Goal: Information Seeking & Learning: Learn about a topic

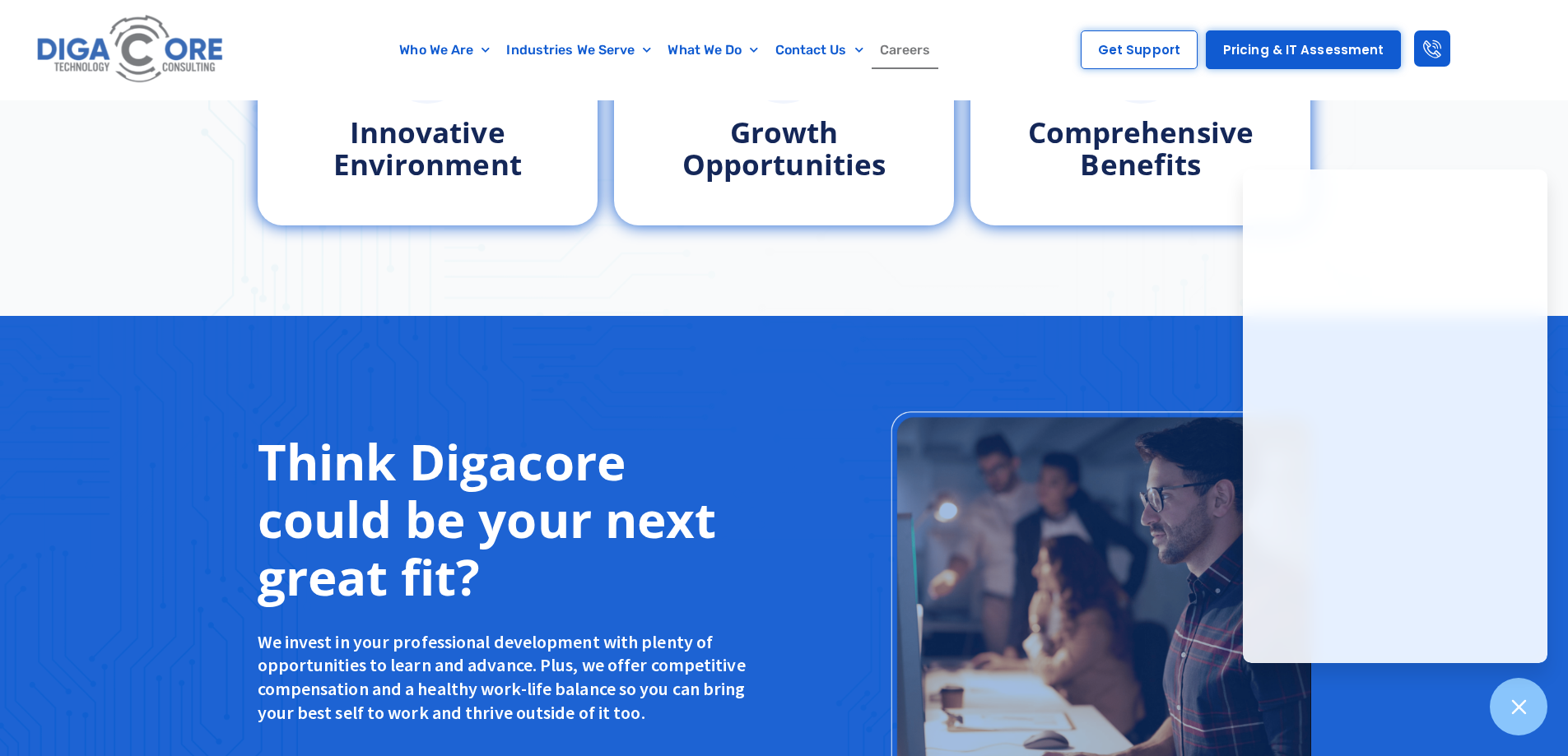
scroll to position [1022, 0]
click at [1095, 262] on div "Why You’ll Love Working at Digacore Innovative Environment Growth Opportunities…" at bounding box center [784, 49] width 1568 height 532
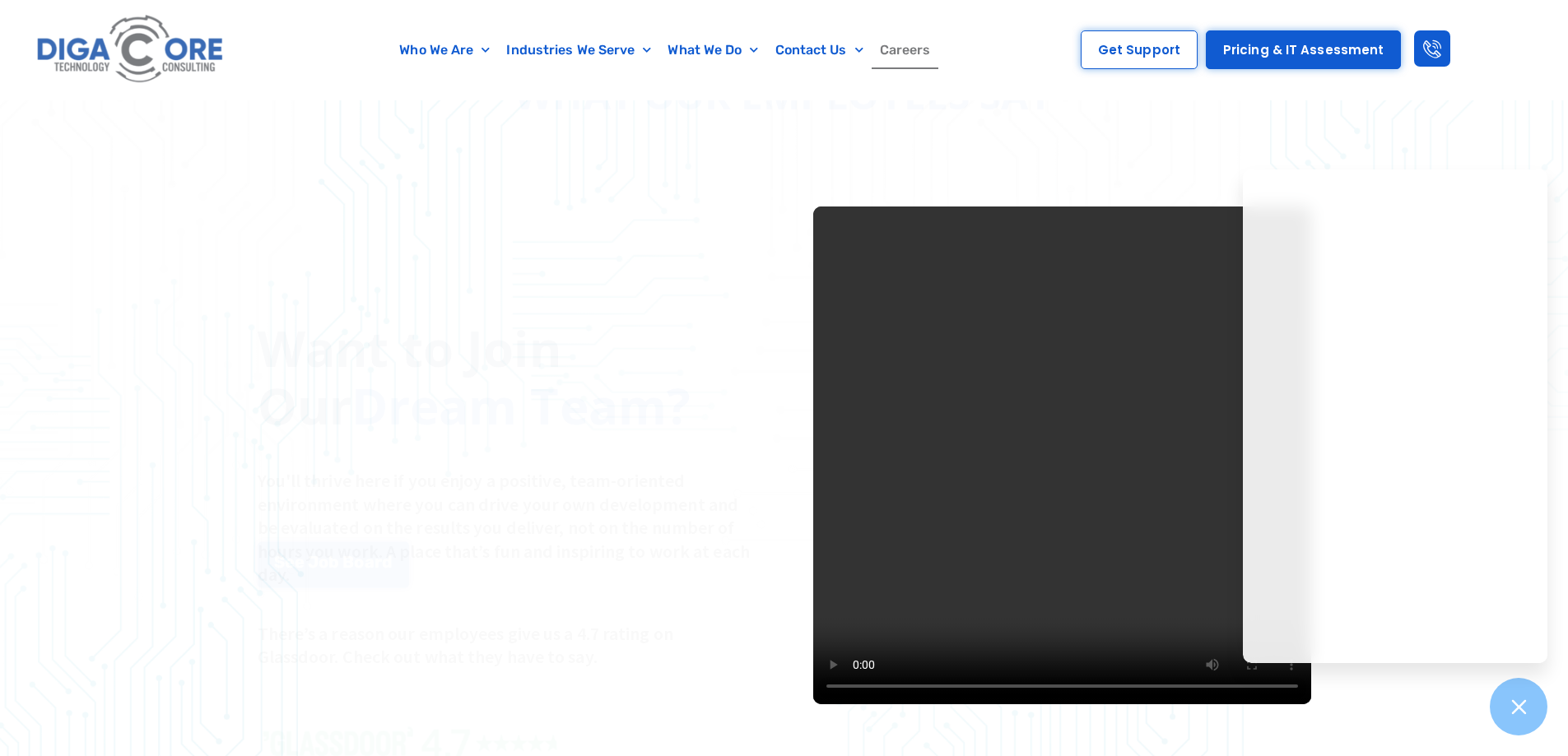
scroll to position [2088, 0]
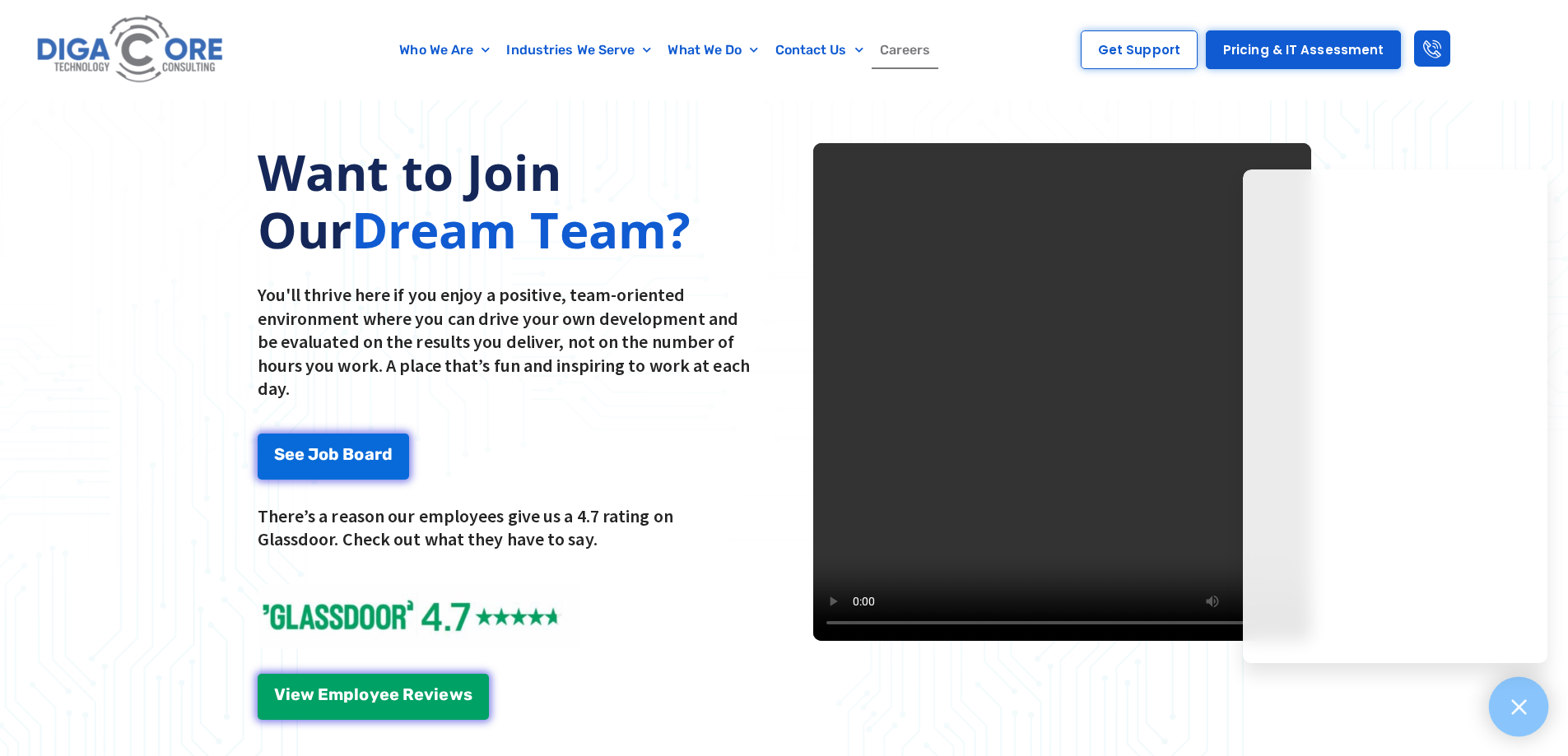
click at [1538, 722] on div at bounding box center [1519, 707] width 60 height 60
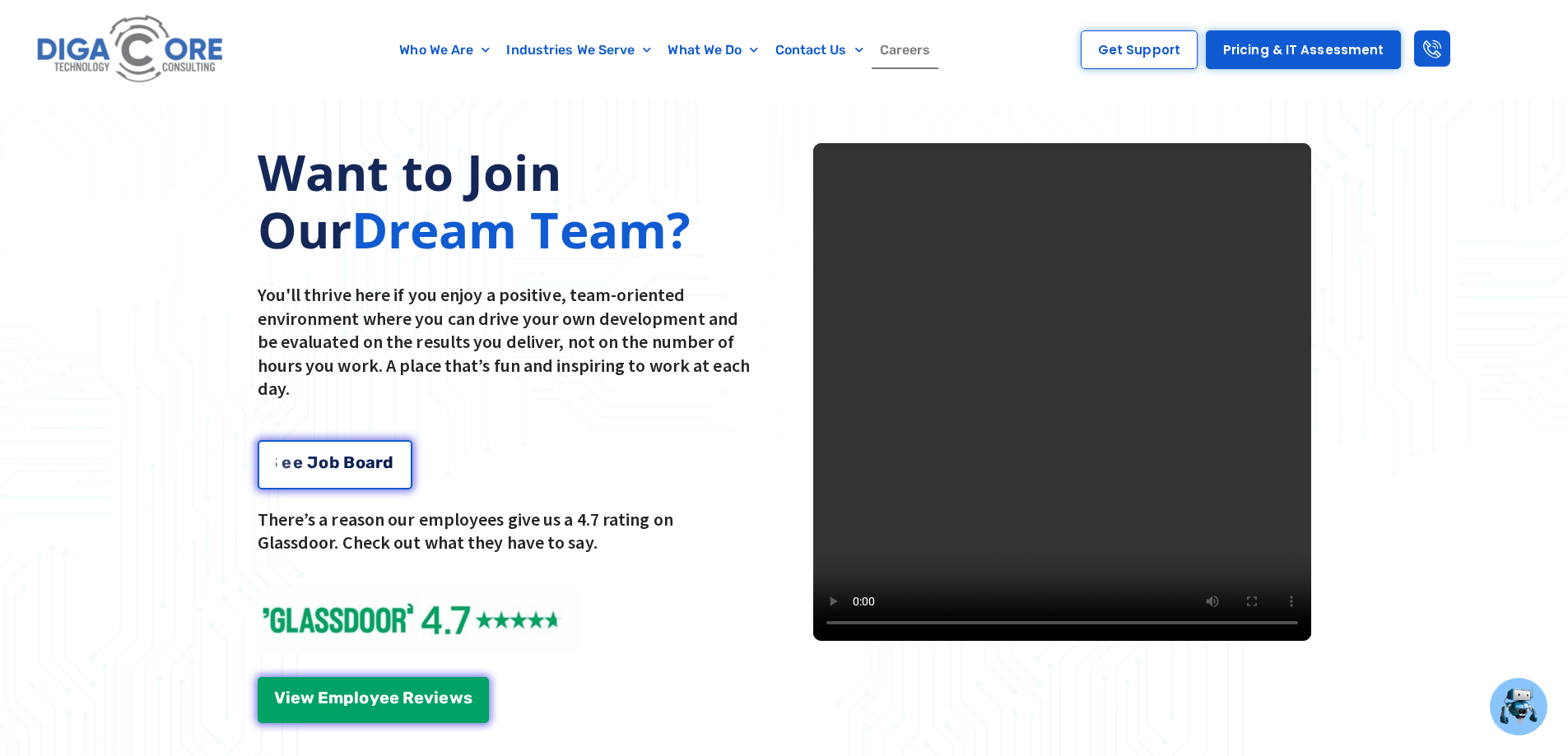
click at [372, 457] on span "a" at bounding box center [370, 462] width 9 height 16
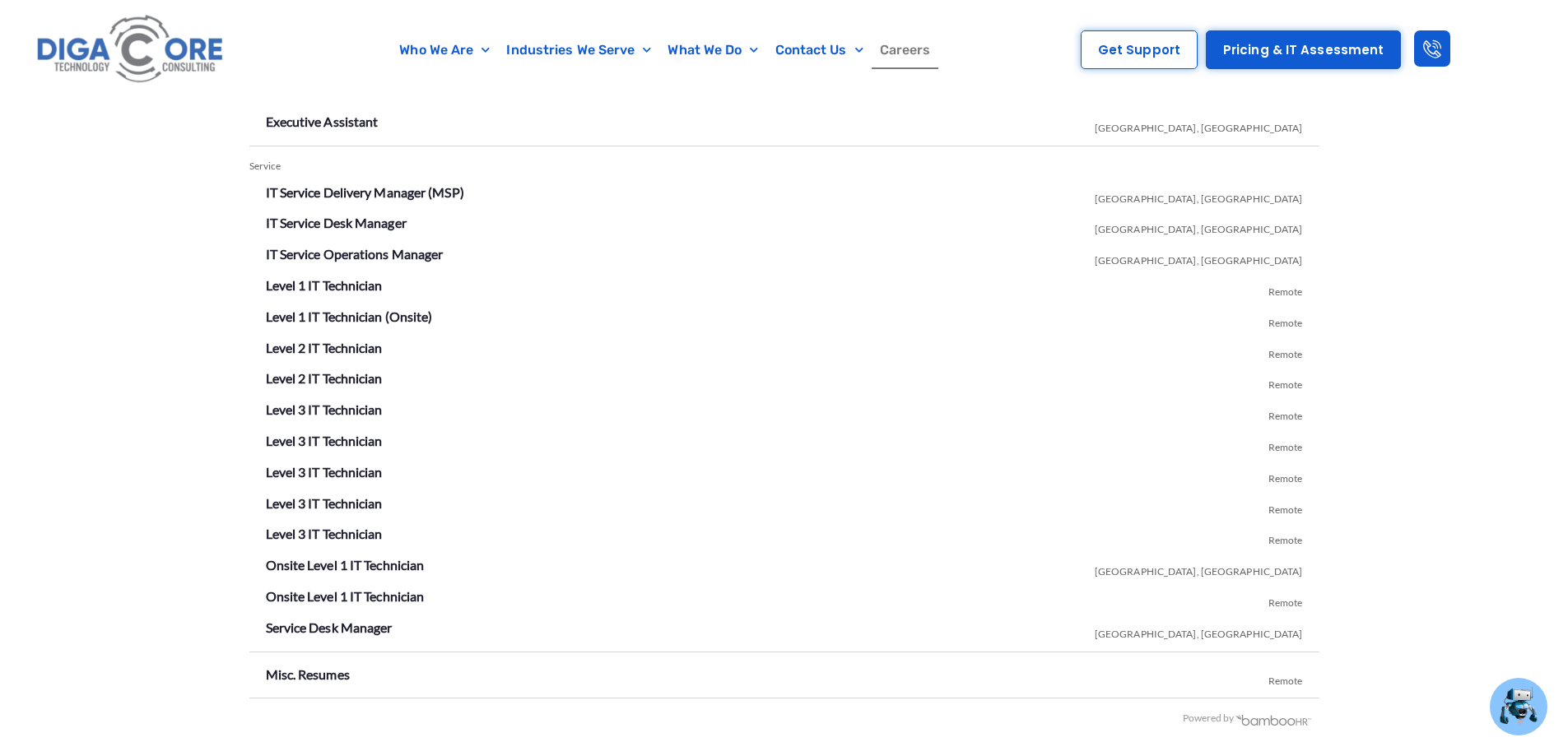
scroll to position [2902, 0]
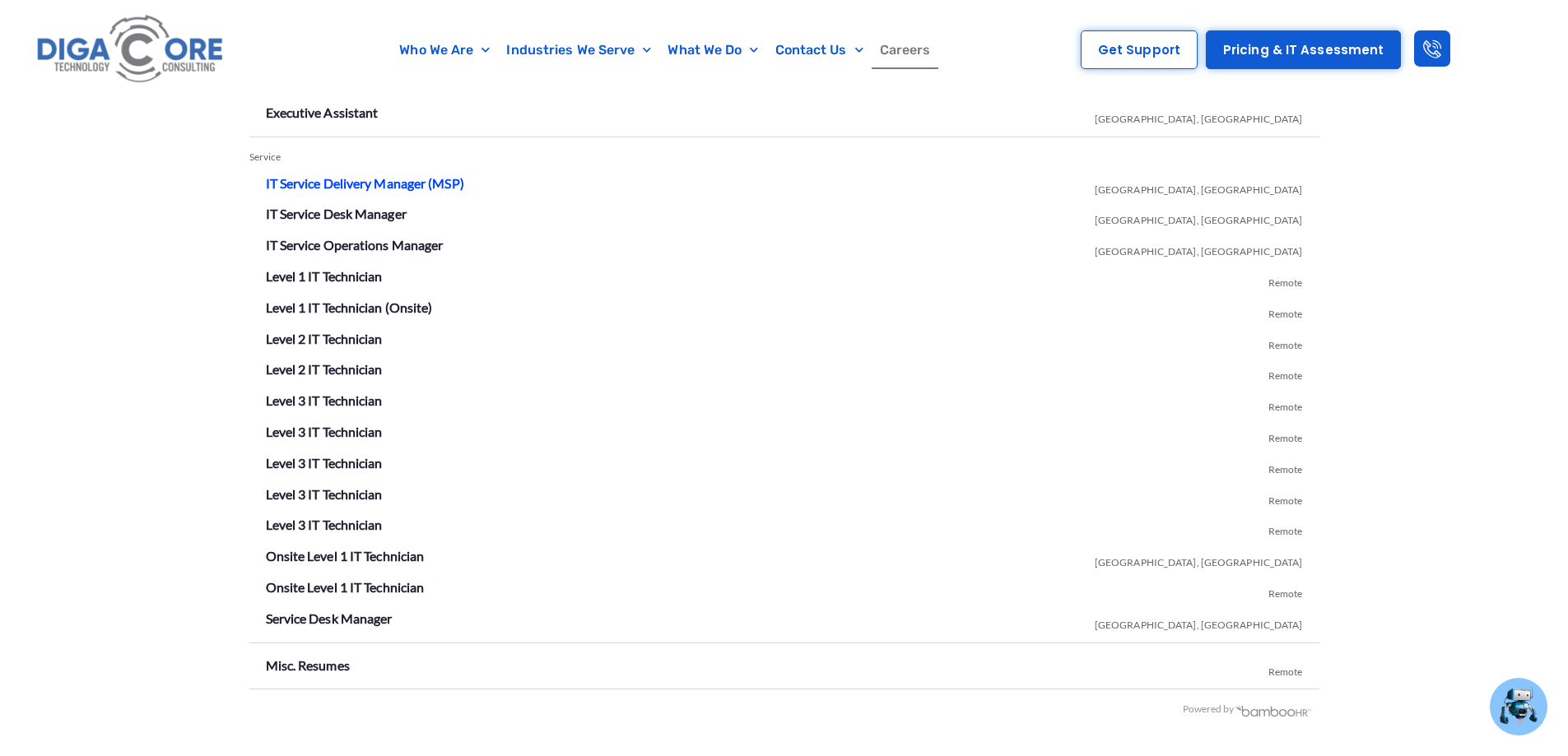
click at [314, 180] on link "IT Service Delivery Manager (MSP)" at bounding box center [364, 183] width 199 height 16
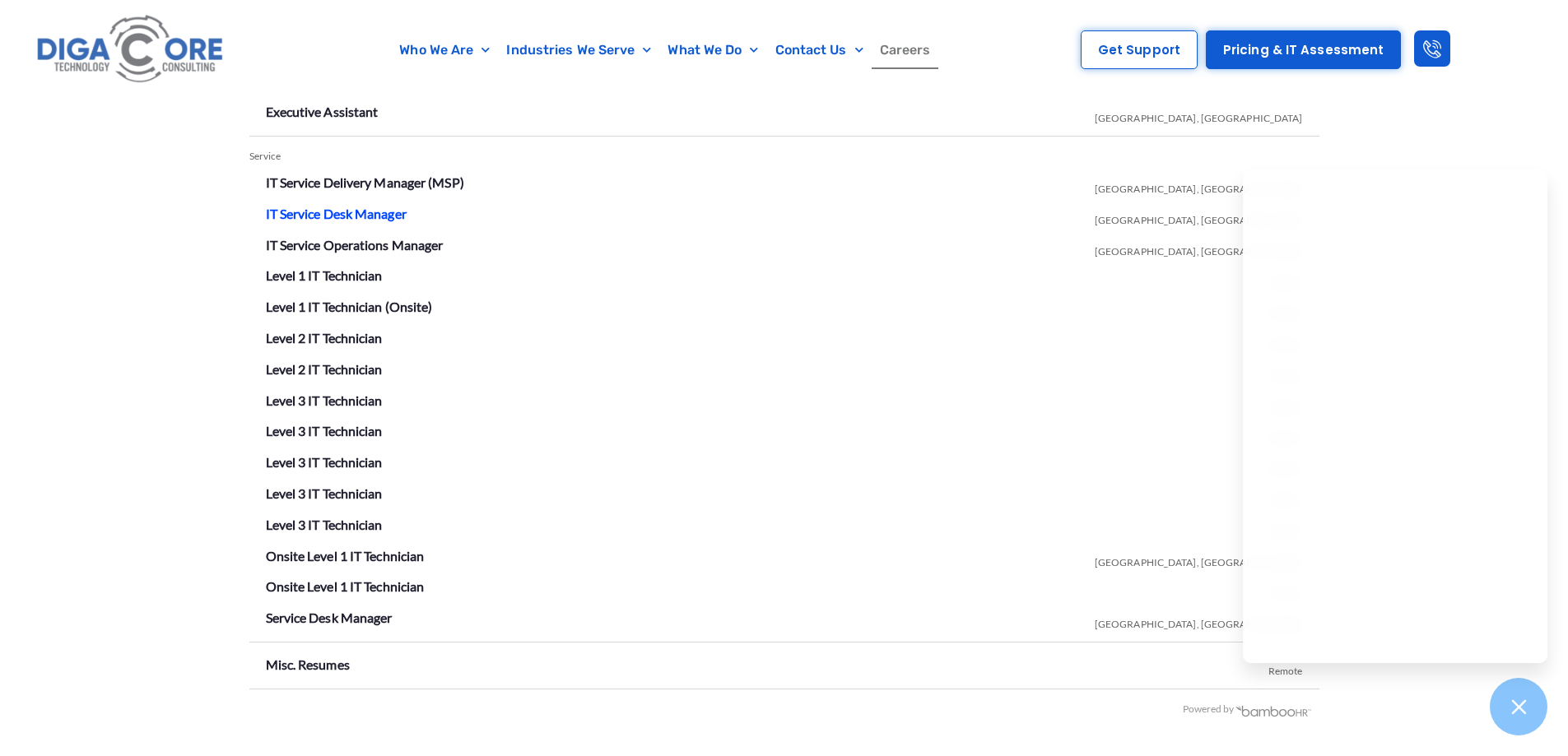
click at [401, 213] on link "IT Service Desk Manager" at bounding box center [335, 214] width 140 height 16
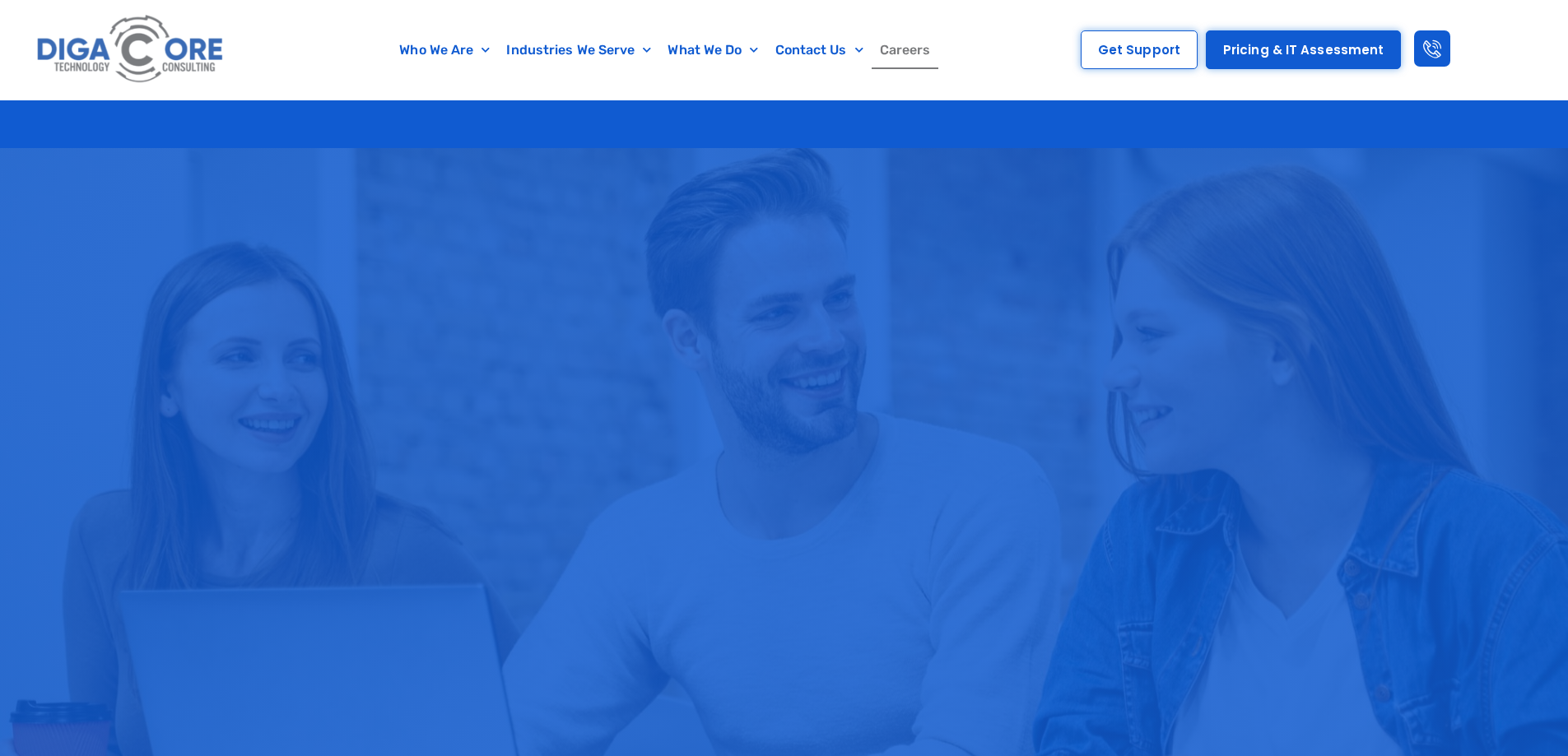
scroll to position [2903, 0]
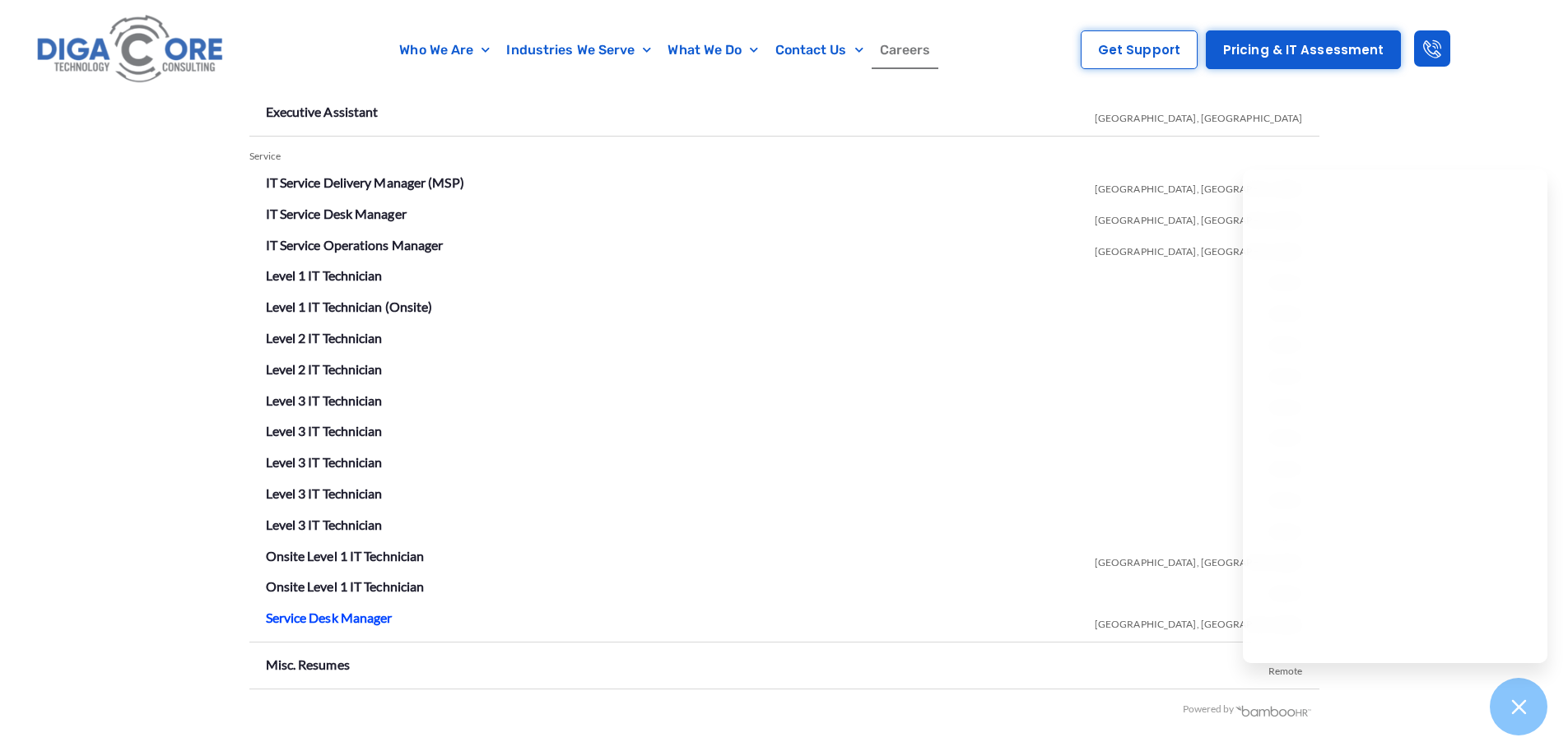
click at [324, 622] on link "Service Desk Manager" at bounding box center [329, 618] width 127 height 16
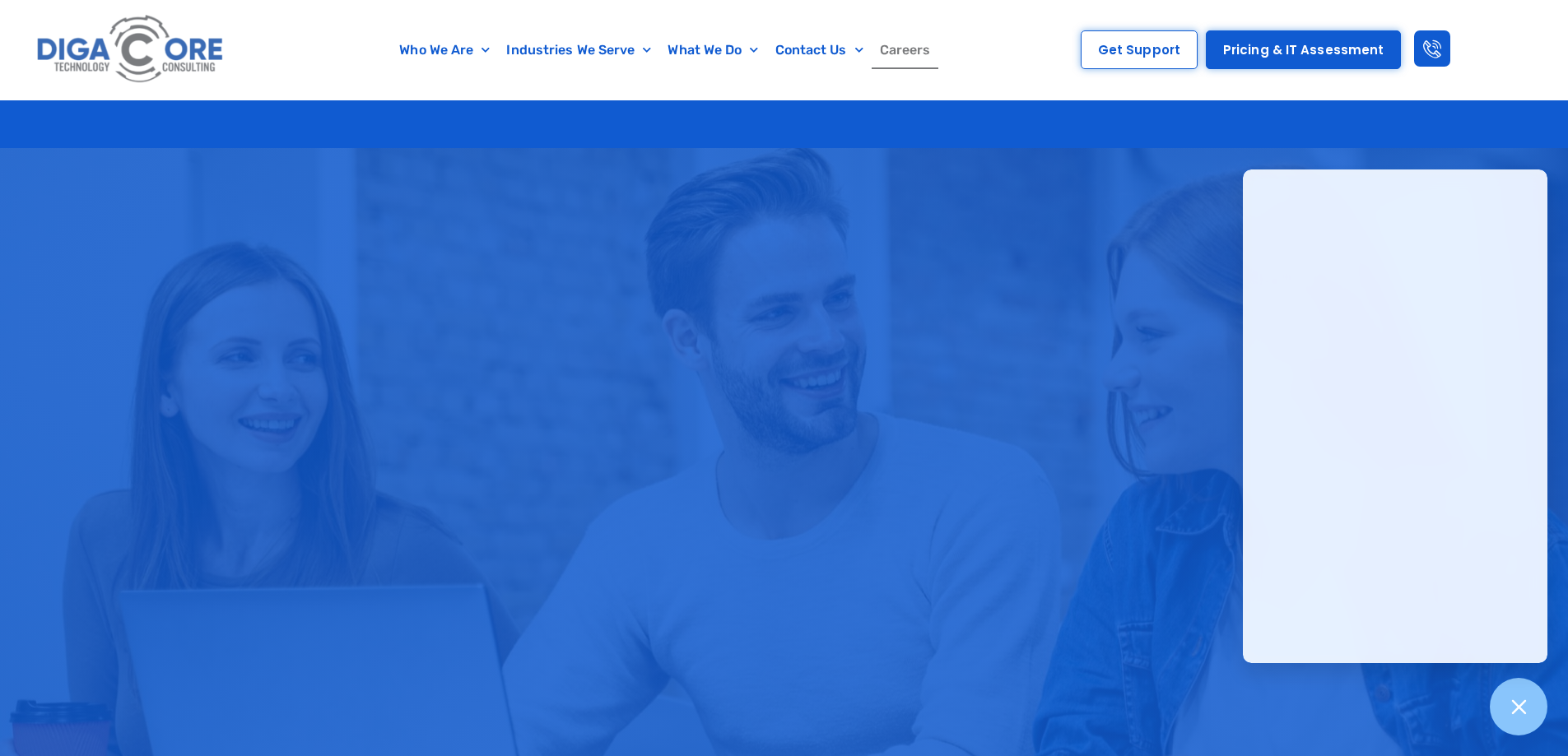
scroll to position [2903, 0]
